Goal: Find specific page/section: Find specific page/section

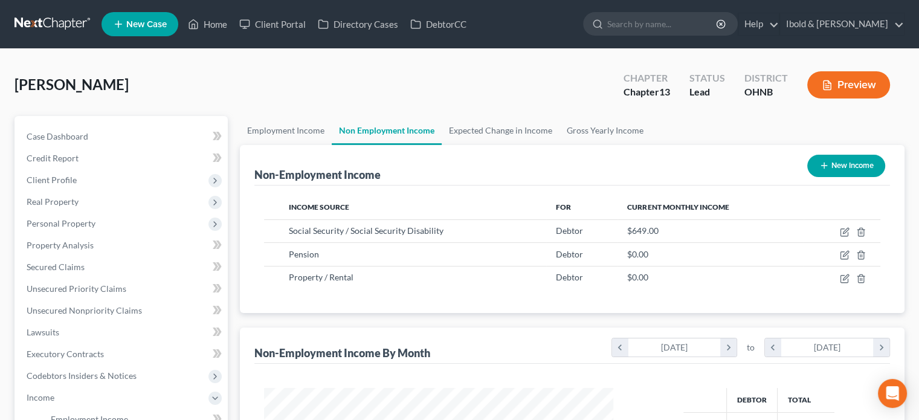
scroll to position [215, 373]
click at [210, 24] on link "Home" at bounding box center [207, 24] width 51 height 22
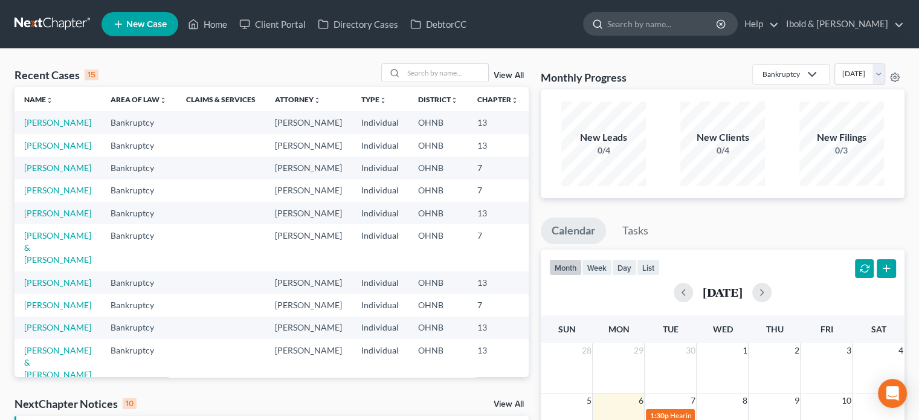
click at [682, 26] on input "search" at bounding box center [662, 24] width 111 height 22
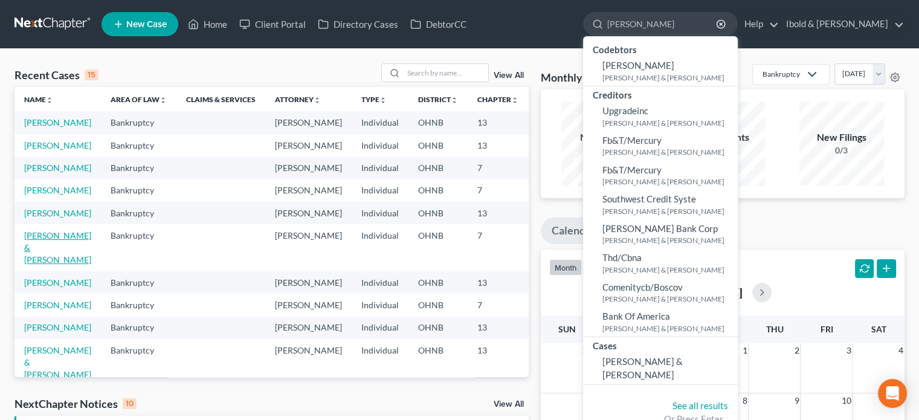
type input "[PERSON_NAME]"
click at [39, 265] on link "[PERSON_NAME] & [PERSON_NAME]" at bounding box center [57, 247] width 67 height 34
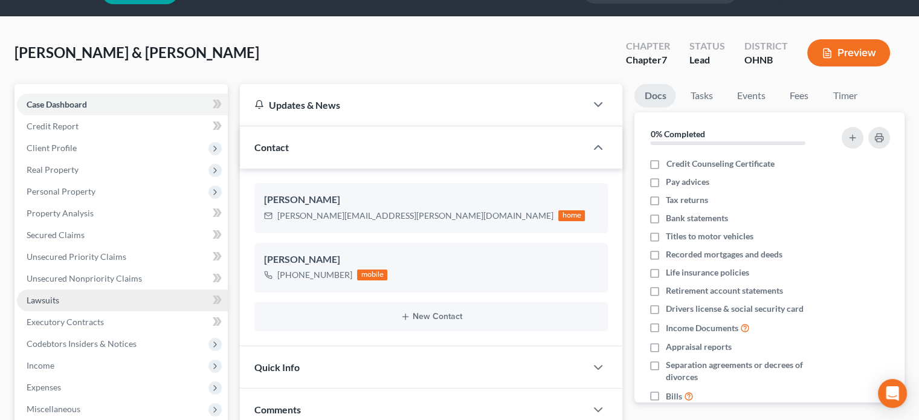
scroll to position [60, 0]
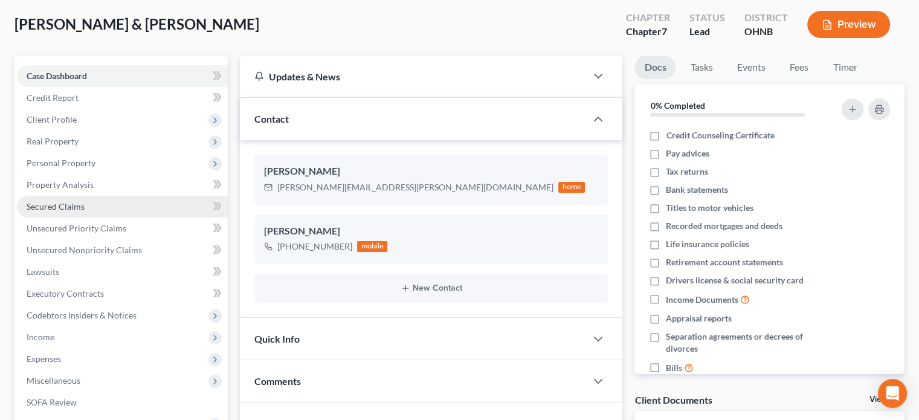
click at [60, 209] on span "Secured Claims" at bounding box center [56, 206] width 58 height 10
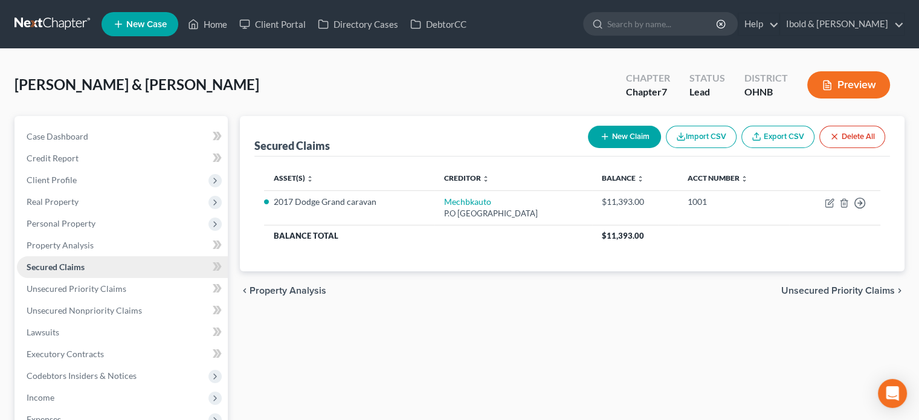
click at [59, 263] on span "Secured Claims" at bounding box center [56, 267] width 58 height 10
click at [53, 254] on link "Property Analysis" at bounding box center [122, 246] width 211 height 22
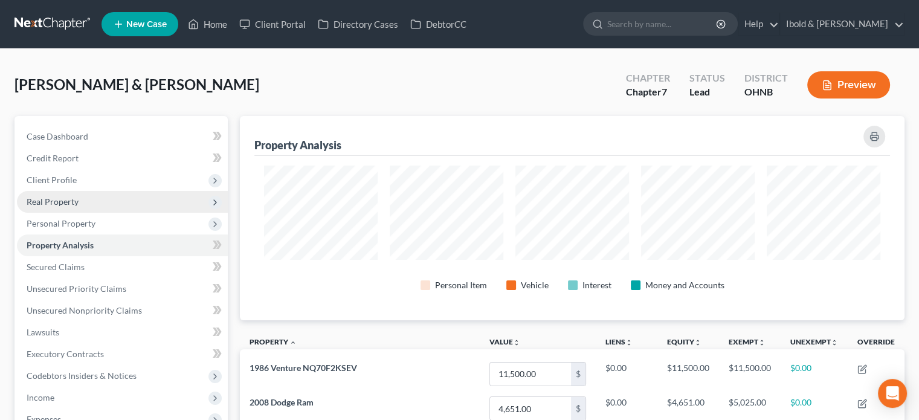
scroll to position [204, 664]
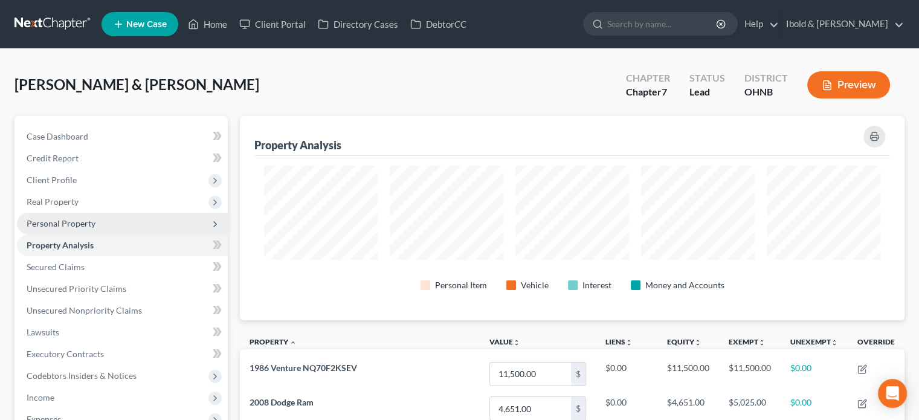
click at [47, 225] on span "Personal Property" at bounding box center [61, 223] width 69 height 10
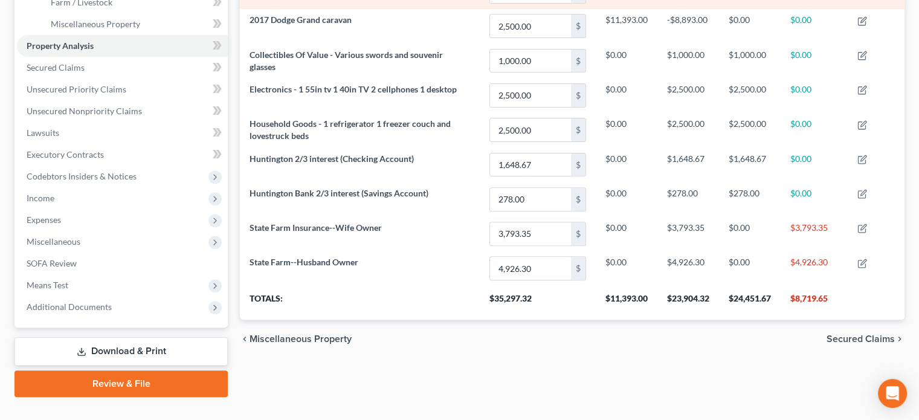
scroll to position [423, 0]
